Goal: Check status: Check status

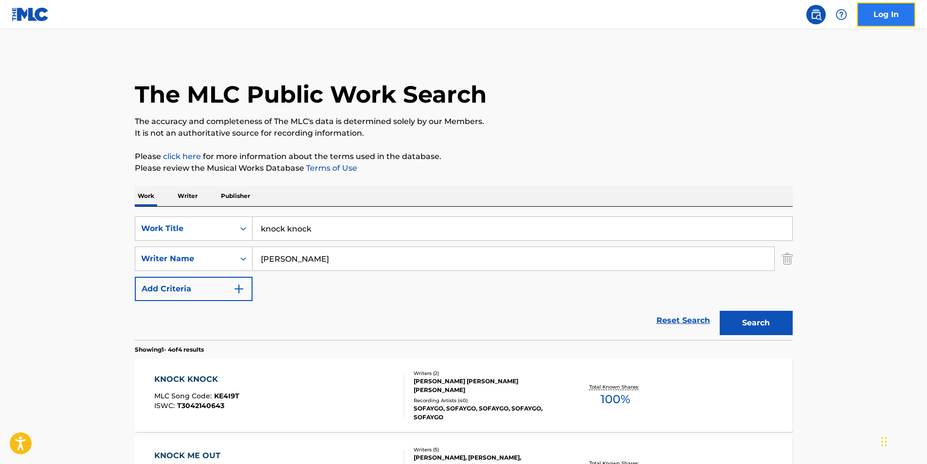
click at [871, 16] on link "Log In" at bounding box center [886, 14] width 58 height 24
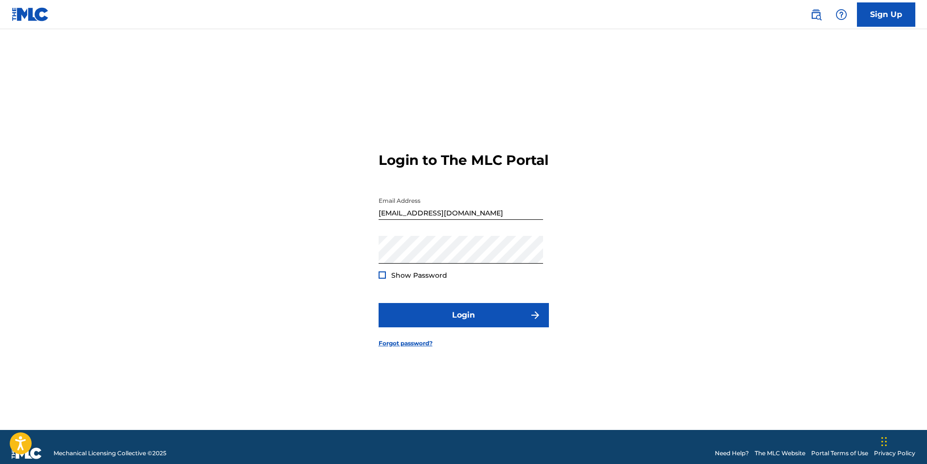
click at [468, 220] on input "[EMAIL_ADDRESS][DOMAIN_NAME]" at bounding box center [461, 206] width 165 height 28
type input "[EMAIL_ADDRESS][DOMAIN_NAME]"
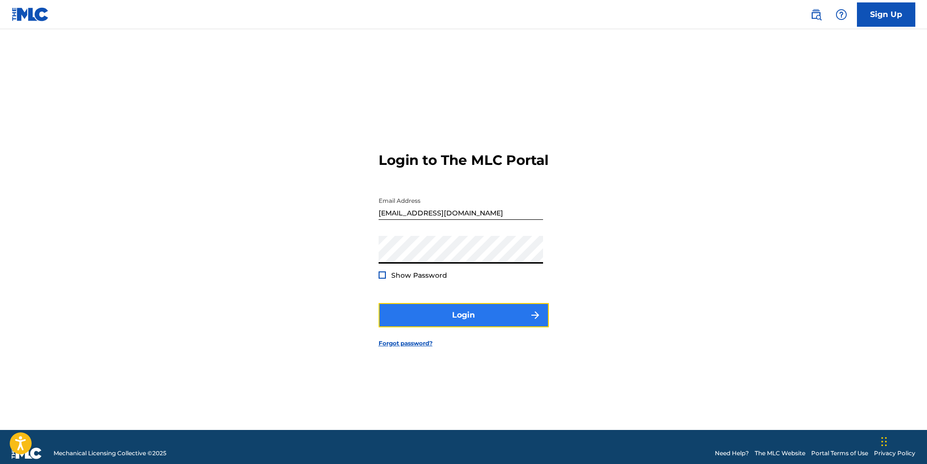
click at [469, 322] on button "Login" at bounding box center [464, 315] width 170 height 24
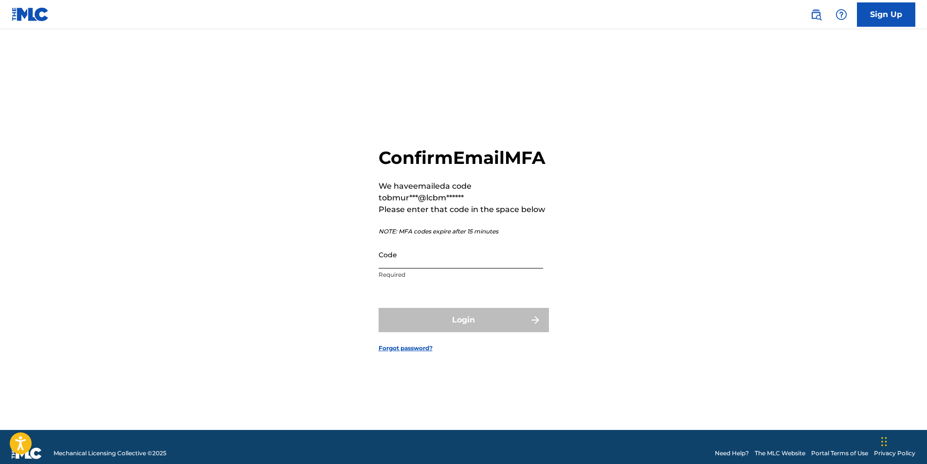
click at [408, 269] on input "Code" at bounding box center [461, 255] width 165 height 28
click at [430, 267] on input "Code" at bounding box center [461, 255] width 165 height 28
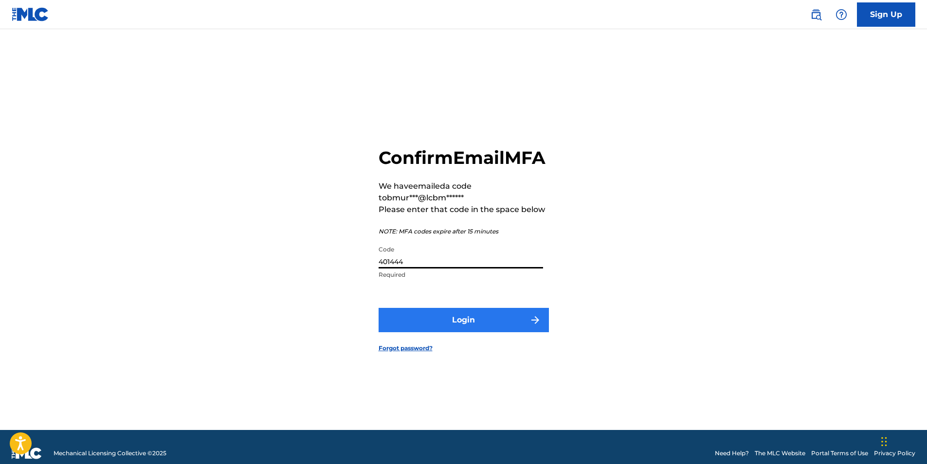
type input "401444"
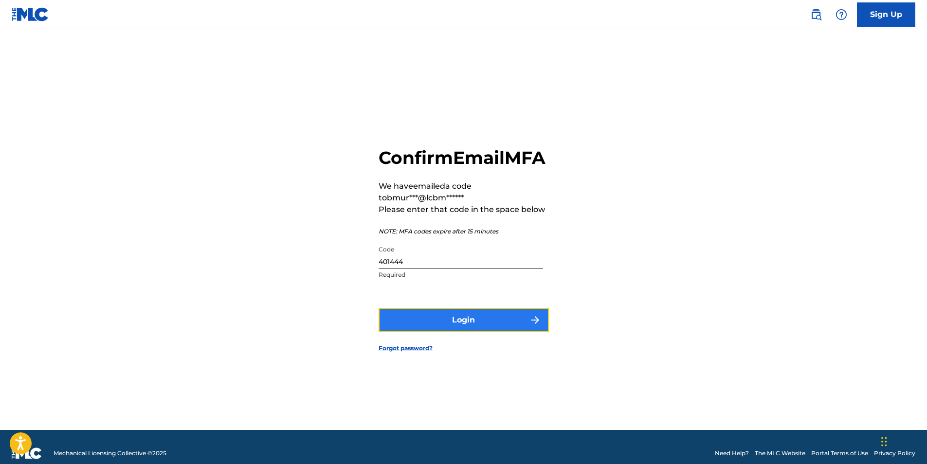
click at [461, 327] on button "Login" at bounding box center [464, 320] width 170 height 24
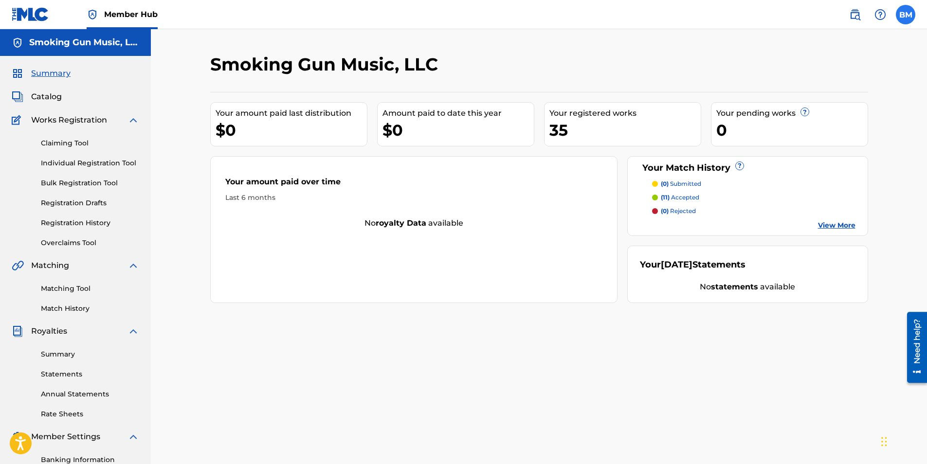
click at [908, 16] on label at bounding box center [905, 14] width 19 height 19
click at [906, 15] on input "BM [PERSON_NAME] [EMAIL_ADDRESS][DOMAIN_NAME] Notification Preferences Profile …" at bounding box center [906, 15] width 0 height 0
click at [307, 187] on div "Your amount paid over time" at bounding box center [414, 184] width 378 height 17
click at [75, 224] on link "Registration History" at bounding box center [90, 223] width 98 height 10
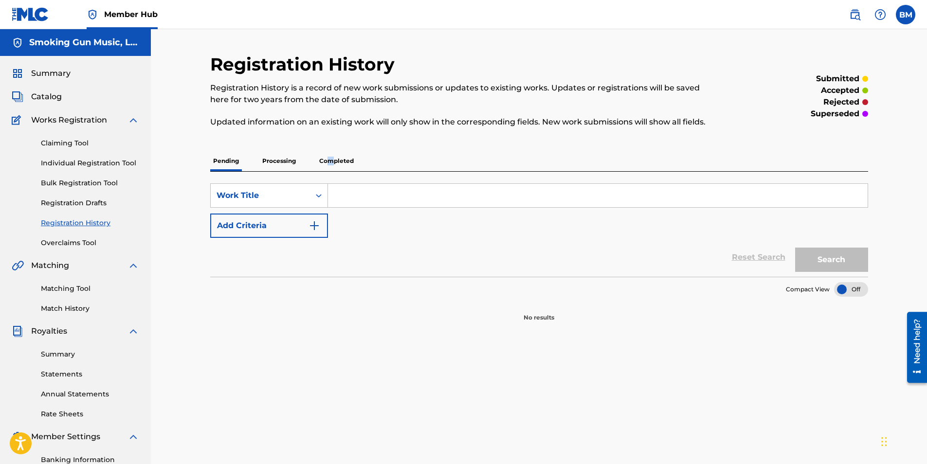
click at [331, 159] on p "Completed" at bounding box center [336, 161] width 40 height 20
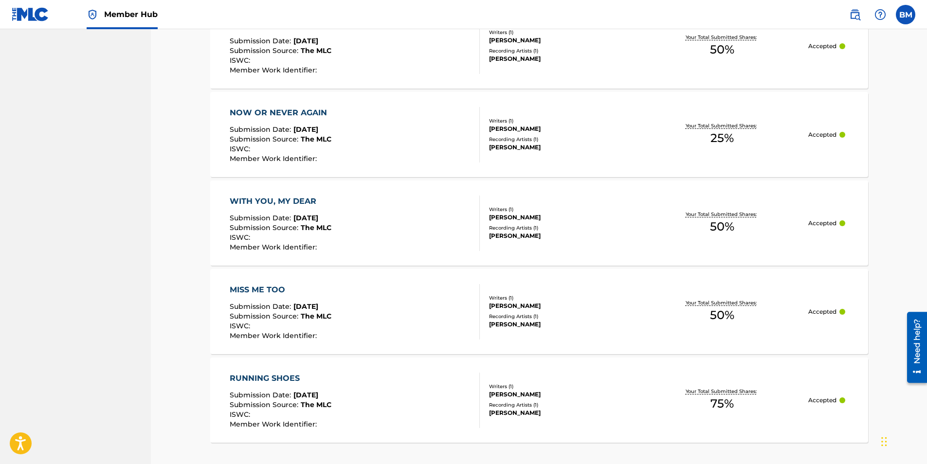
scroll to position [872, 0]
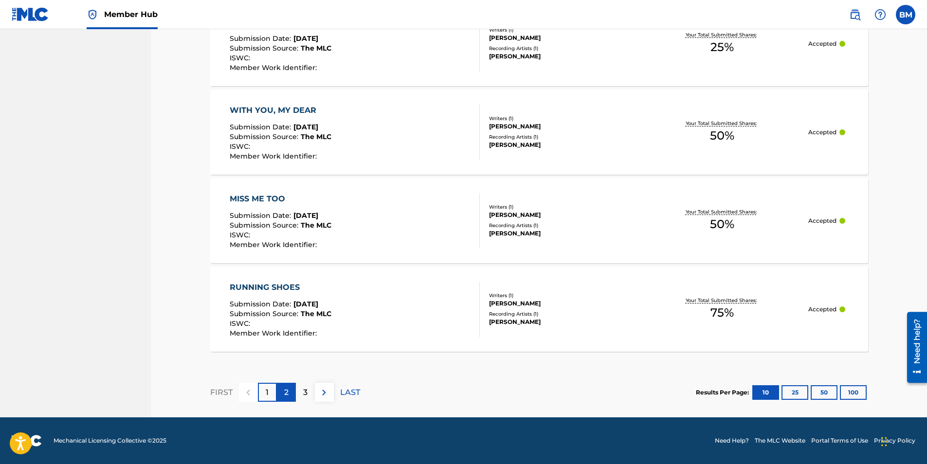
click at [289, 399] on div "2" at bounding box center [286, 392] width 19 height 19
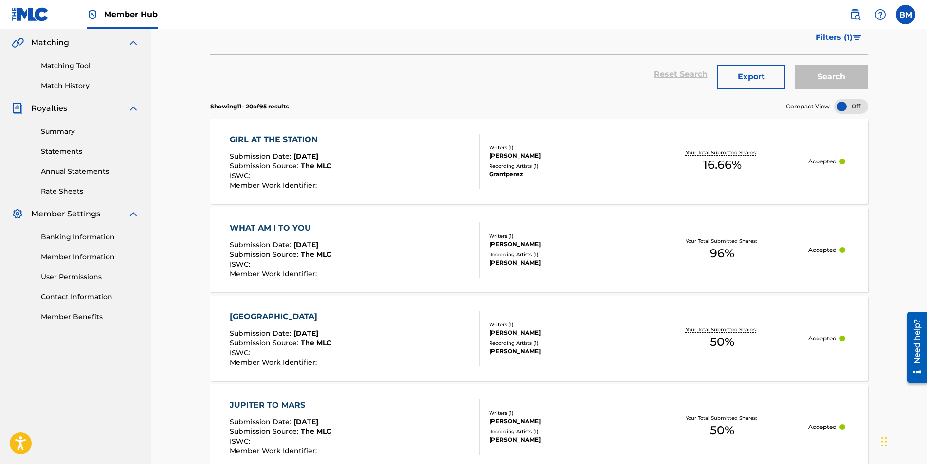
scroll to position [93, 0]
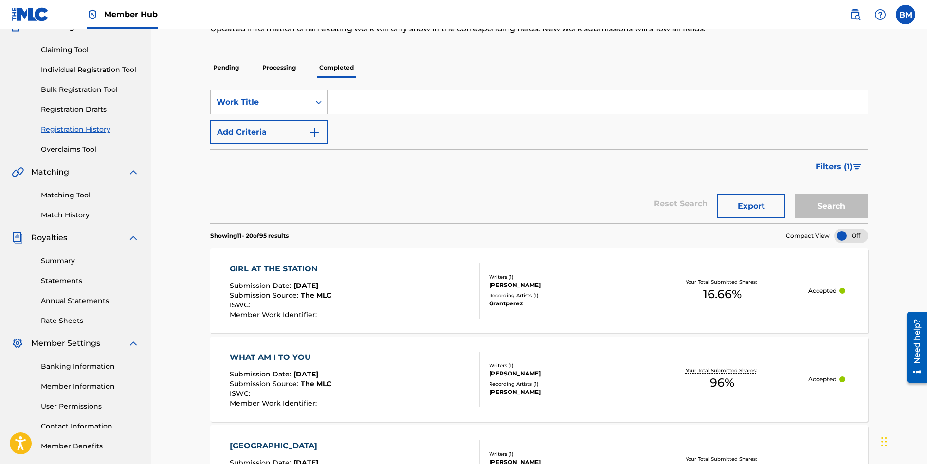
click at [298, 267] on div "GIRL AT THE STATION" at bounding box center [281, 269] width 102 height 12
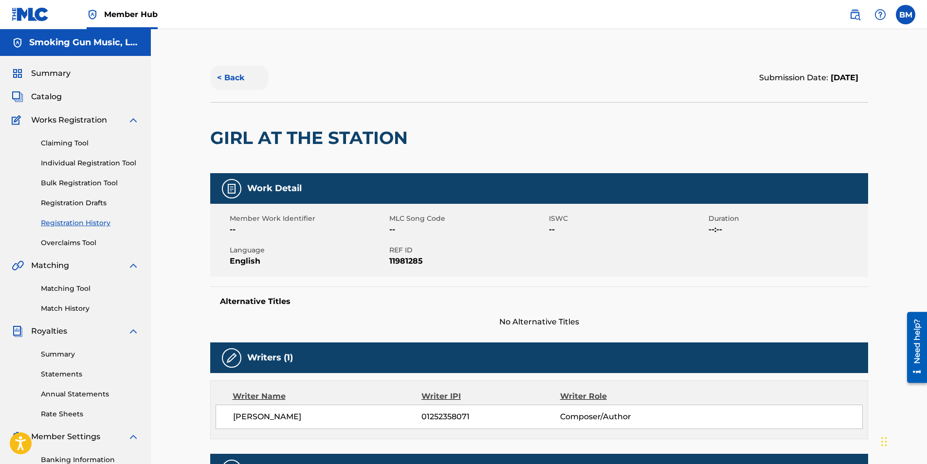
click at [234, 76] on button "< Back" at bounding box center [239, 78] width 58 height 24
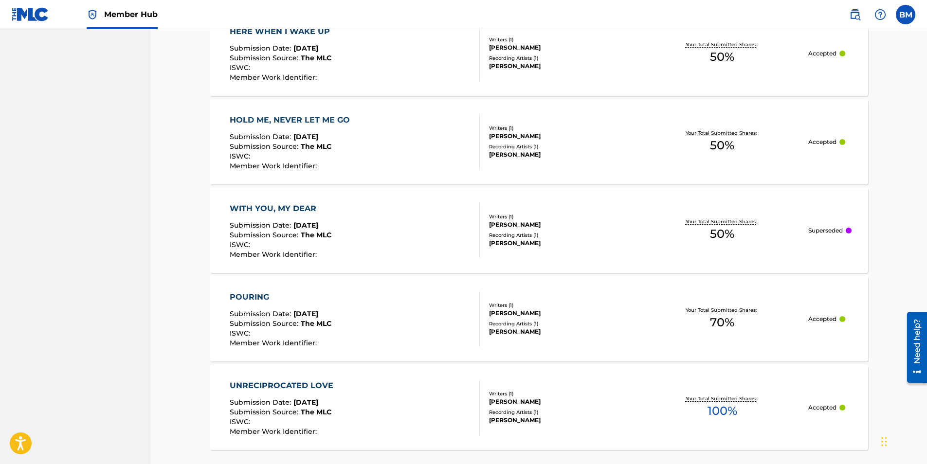
scroll to position [775, 0]
click at [274, 206] on div "WITH YOU, MY DEAR" at bounding box center [281, 208] width 102 height 12
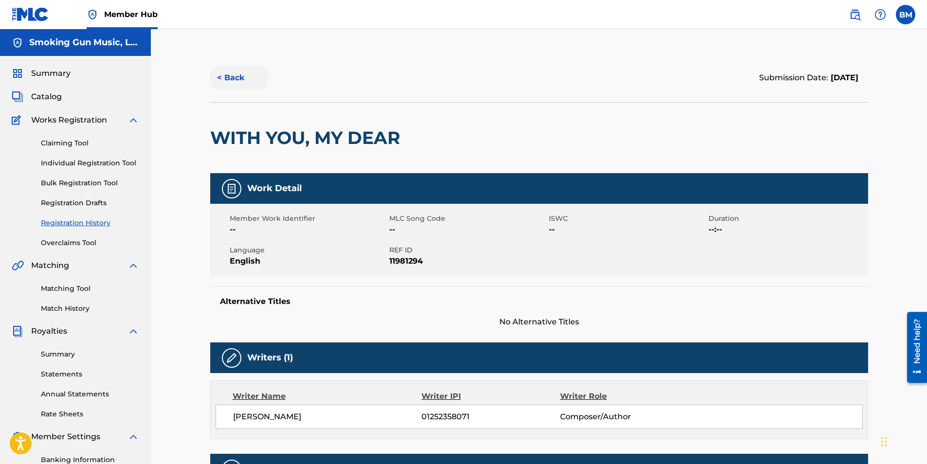
click at [226, 79] on button "< Back" at bounding box center [239, 78] width 58 height 24
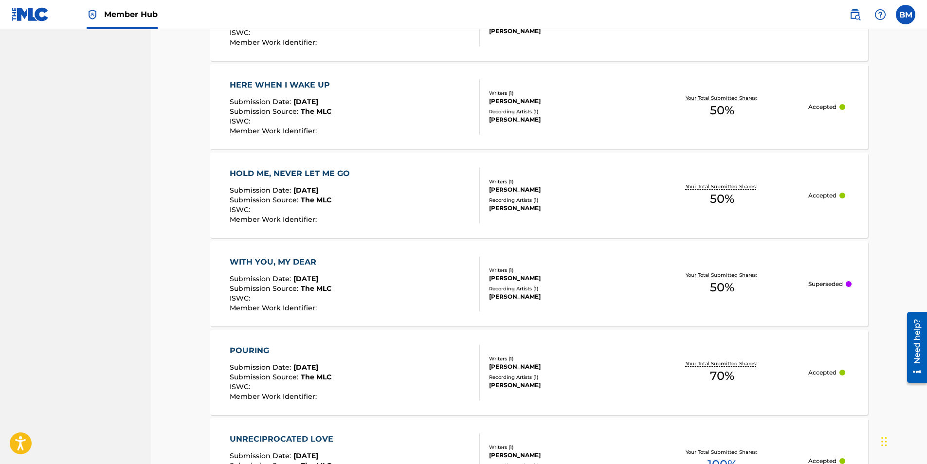
scroll to position [723, 0]
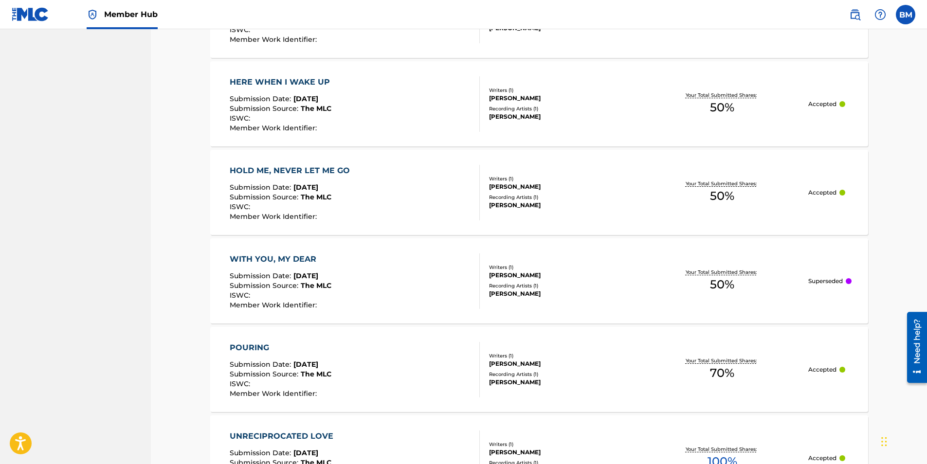
click at [283, 258] on div "WITH YOU, MY DEAR" at bounding box center [281, 260] width 102 height 12
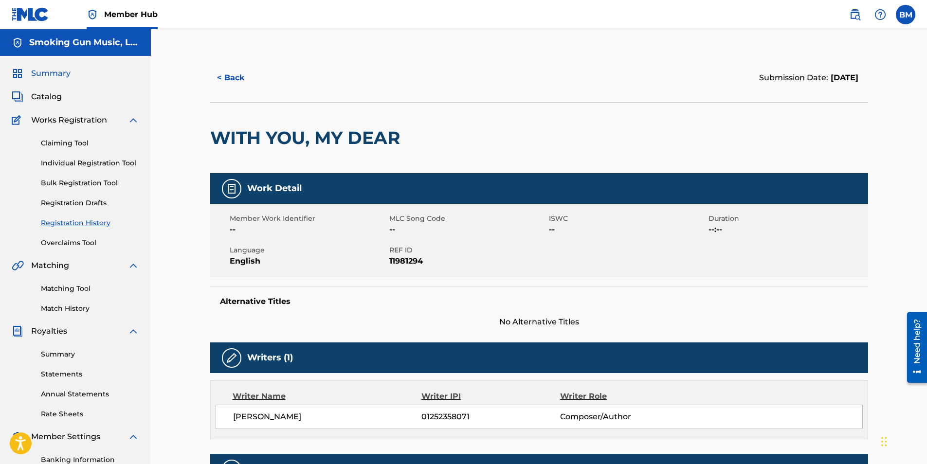
click at [48, 69] on span "Summary" at bounding box center [50, 74] width 39 height 12
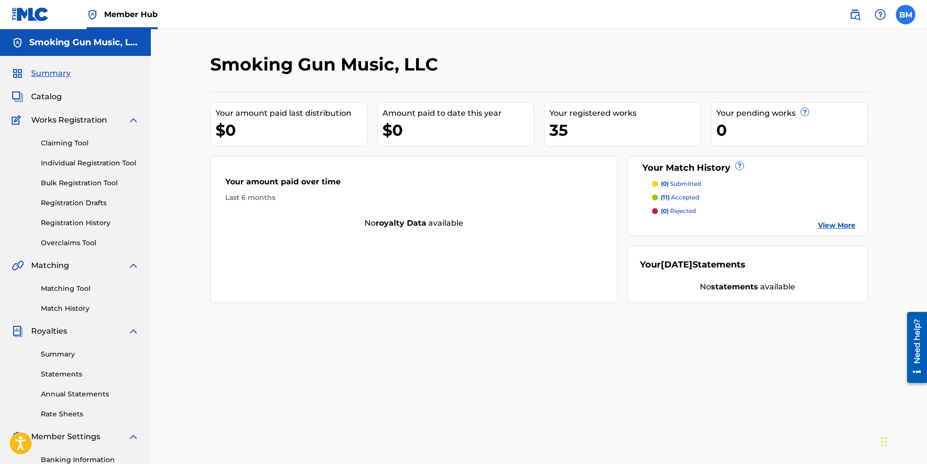
click at [902, 21] on label at bounding box center [905, 14] width 19 height 19
click at [906, 15] on input "BM [PERSON_NAME] [EMAIL_ADDRESS][DOMAIN_NAME] Notification Preferences Profile …" at bounding box center [906, 15] width 0 height 0
click at [811, 139] on p "Log out" at bounding box center [811, 137] width 23 height 9
click at [906, 15] on input "BM [PERSON_NAME] [EMAIL_ADDRESS][DOMAIN_NAME] Notification Preferences Profile …" at bounding box center [906, 15] width 0 height 0
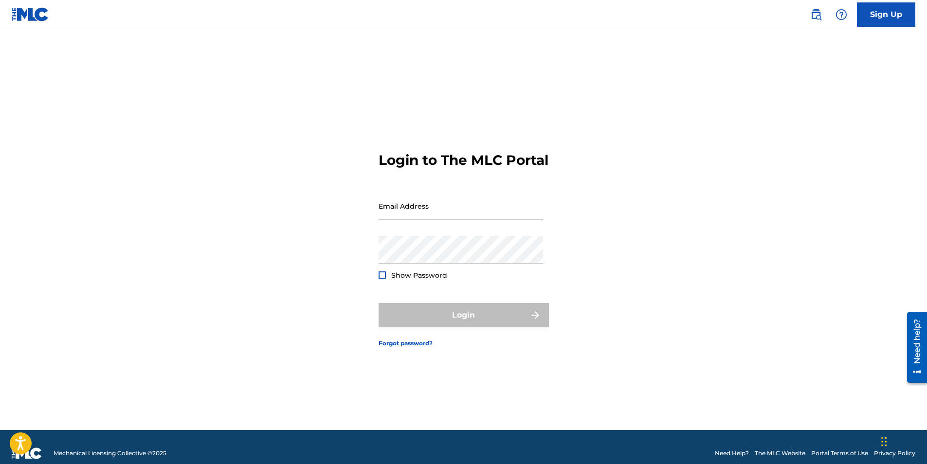
type input "[EMAIL_ADDRESS][DOMAIN_NAME]"
